Goal: Navigation & Orientation: Find specific page/section

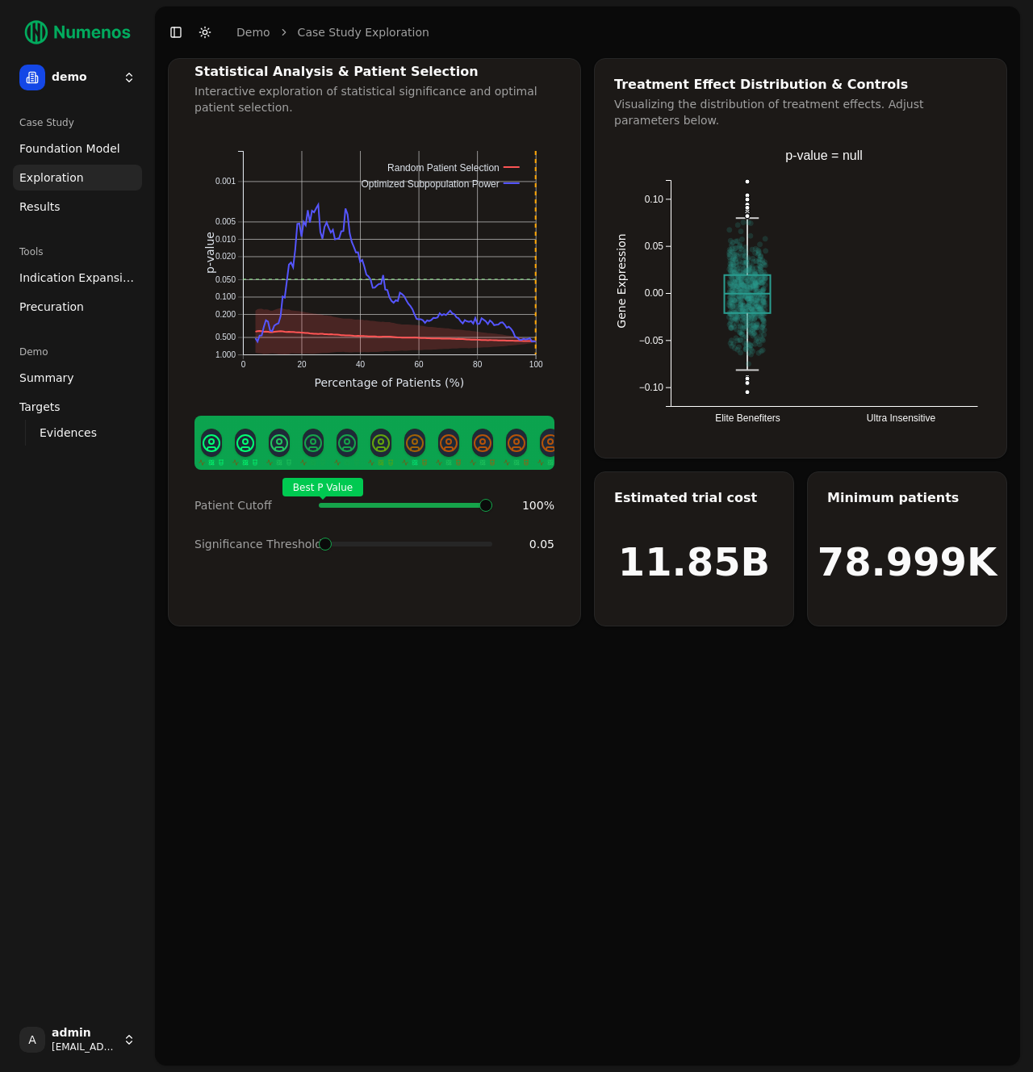
click at [72, 212] on link "Results" at bounding box center [77, 207] width 129 height 26
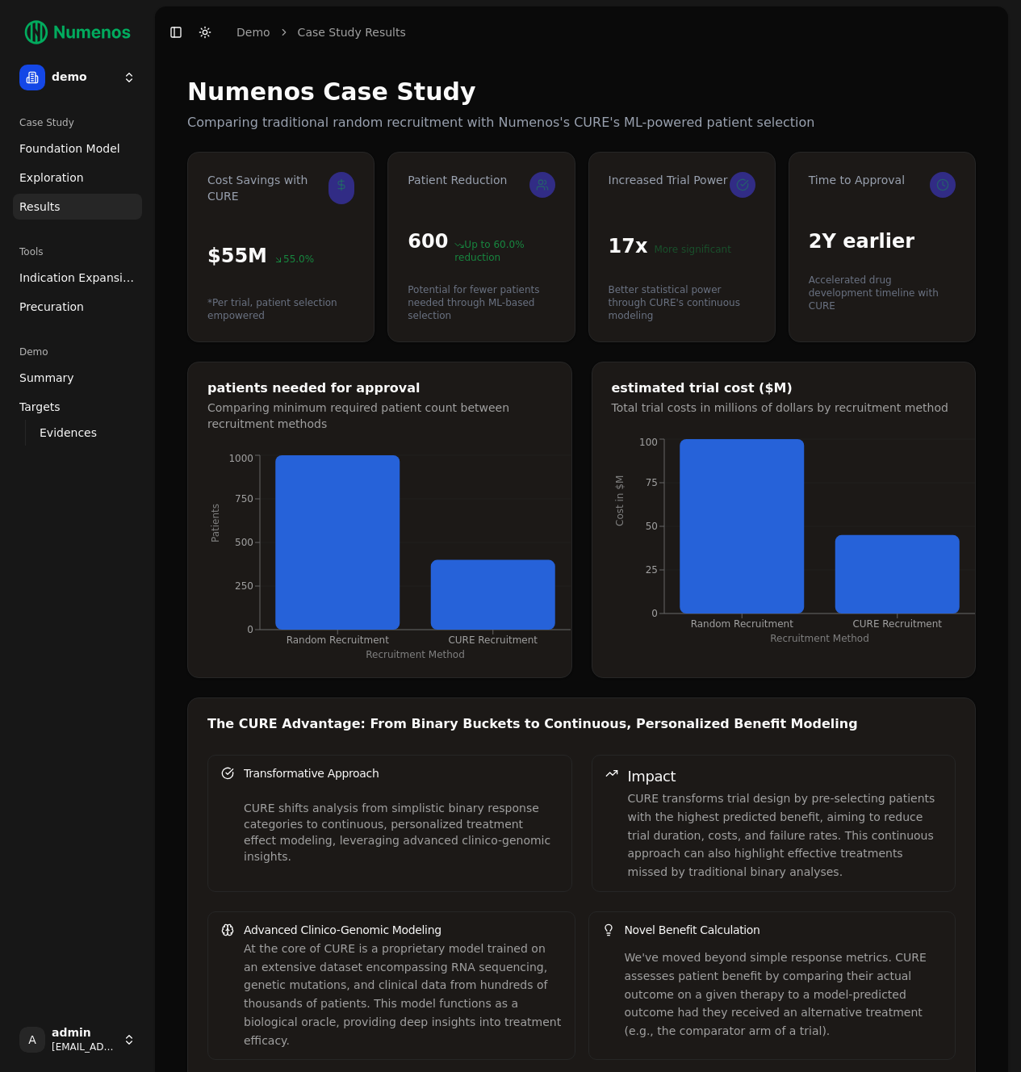
click at [78, 150] on span "Foundation Model" at bounding box center [69, 148] width 101 height 16
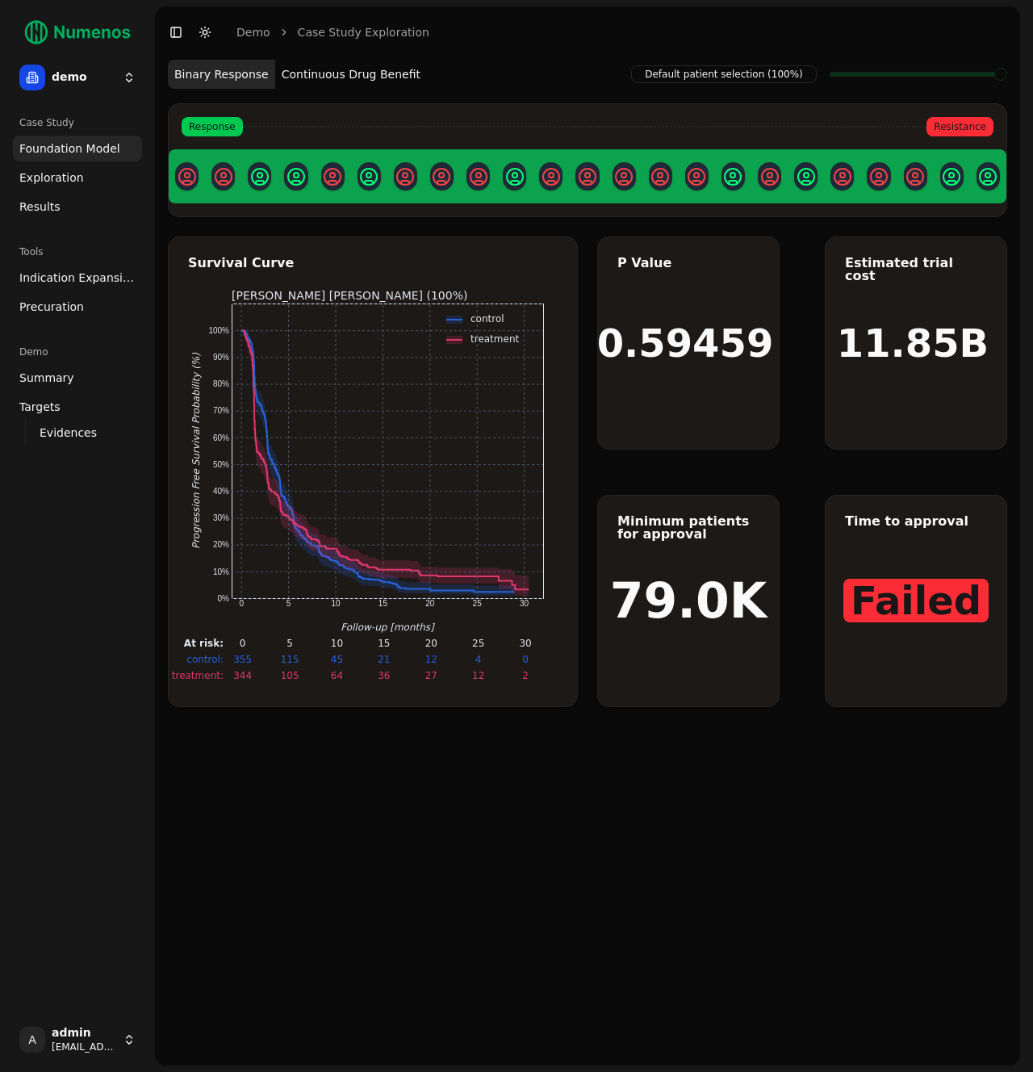
click at [69, 178] on span "Exploration" at bounding box center [51, 177] width 65 height 16
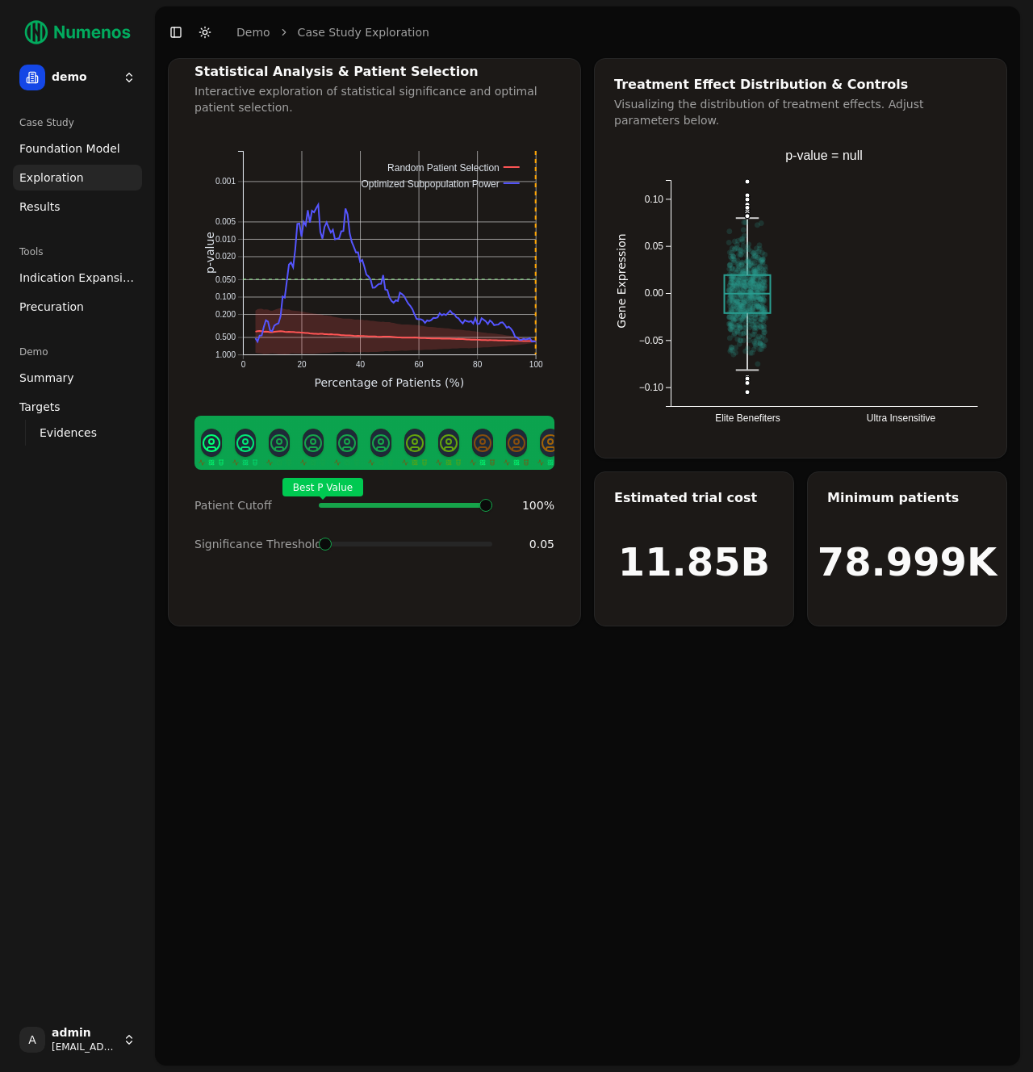
click at [65, 205] on link "Results" at bounding box center [77, 207] width 129 height 26
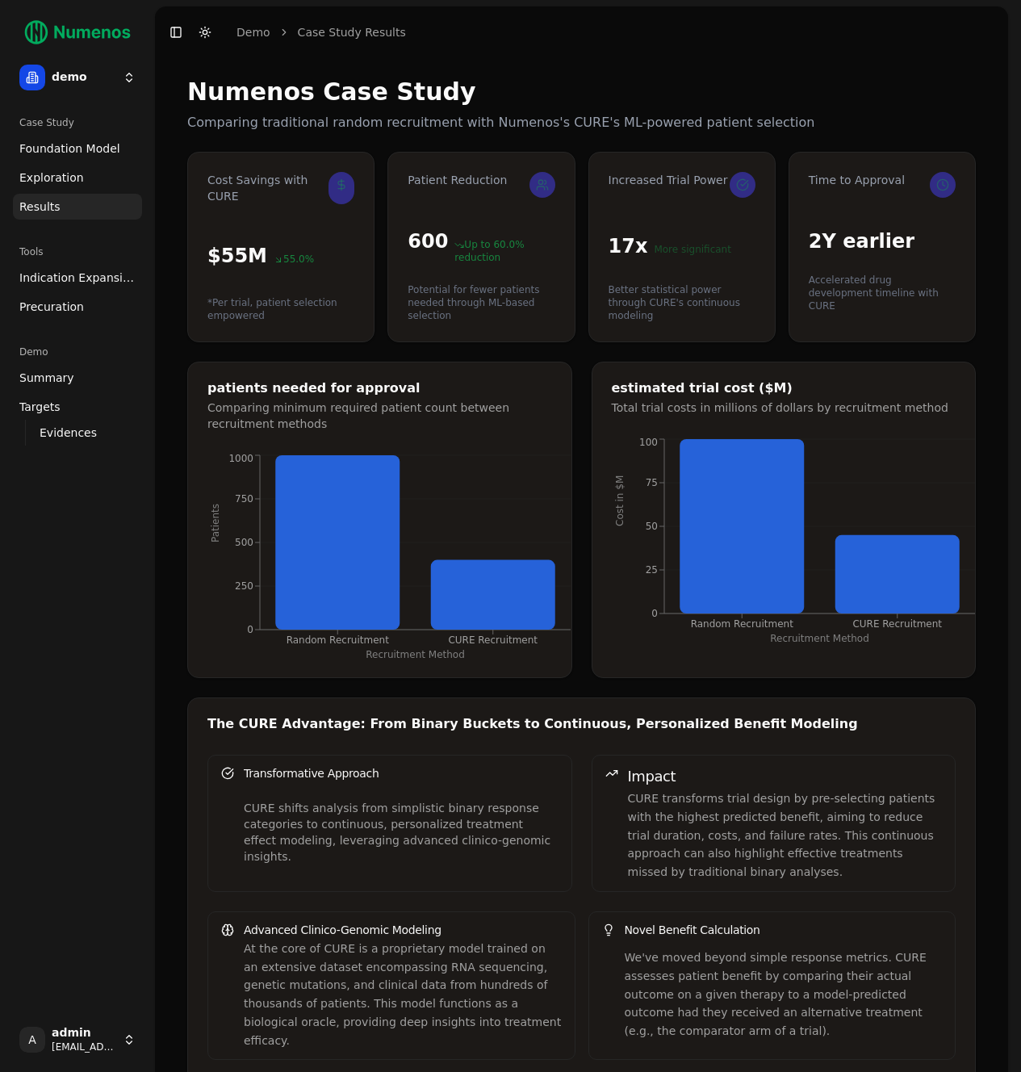
scroll to position [173, 0]
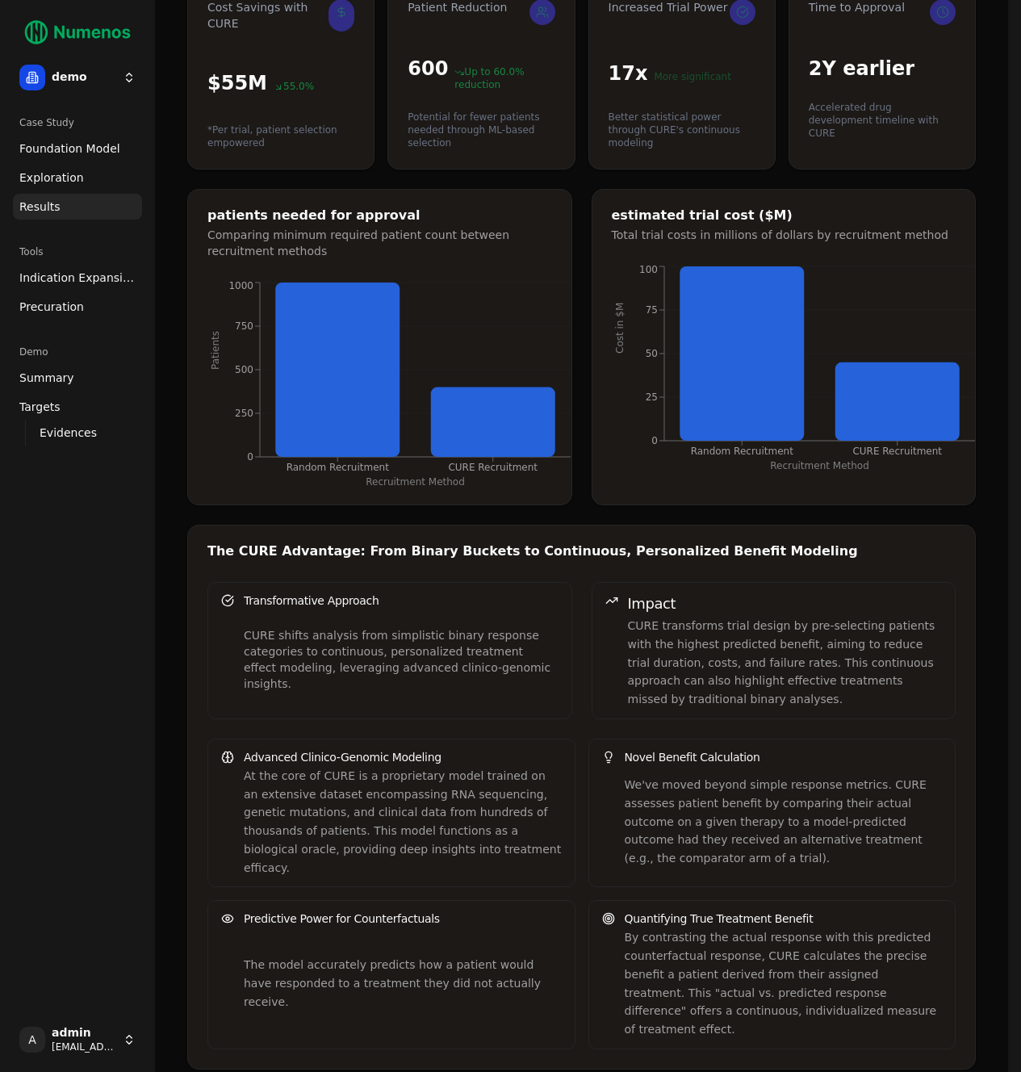
click at [52, 313] on span "Precuration" at bounding box center [51, 307] width 65 height 16
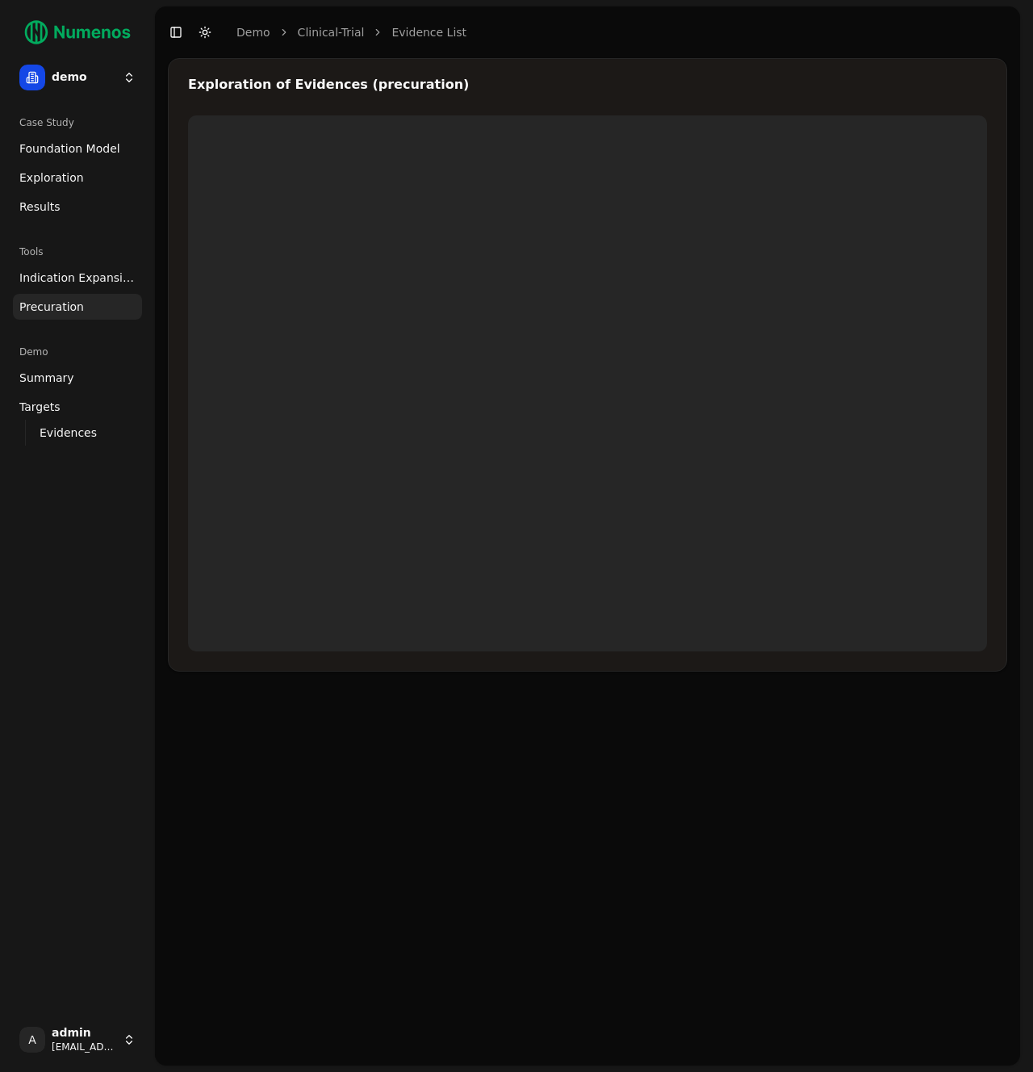
click at [52, 273] on span "Indication Expansion" at bounding box center [77, 278] width 116 height 16
